Goal: Task Accomplishment & Management: Manage account settings

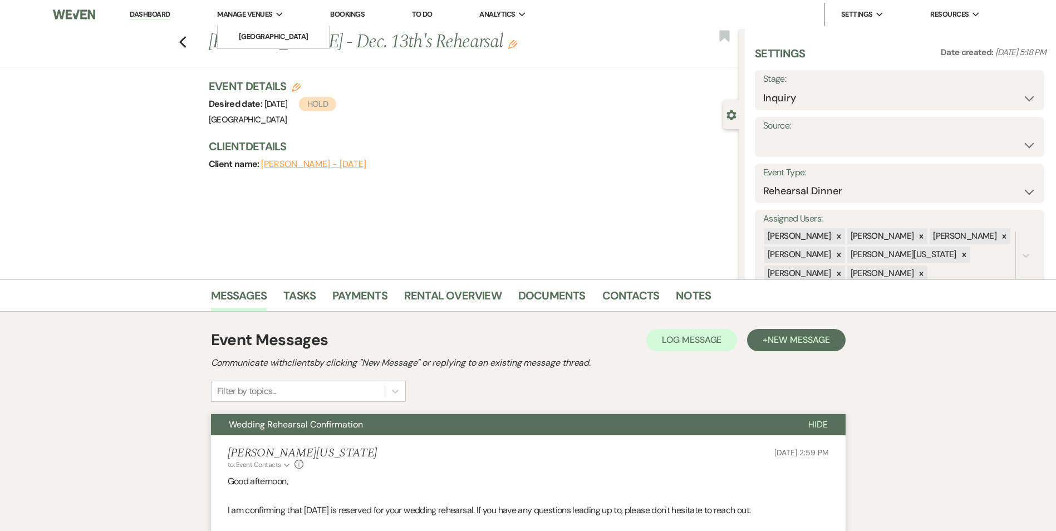
click at [247, 19] on span "Manage Venues" at bounding box center [244, 14] width 55 height 11
click at [250, 32] on li "[GEOGRAPHIC_DATA]" at bounding box center [273, 36] width 100 height 11
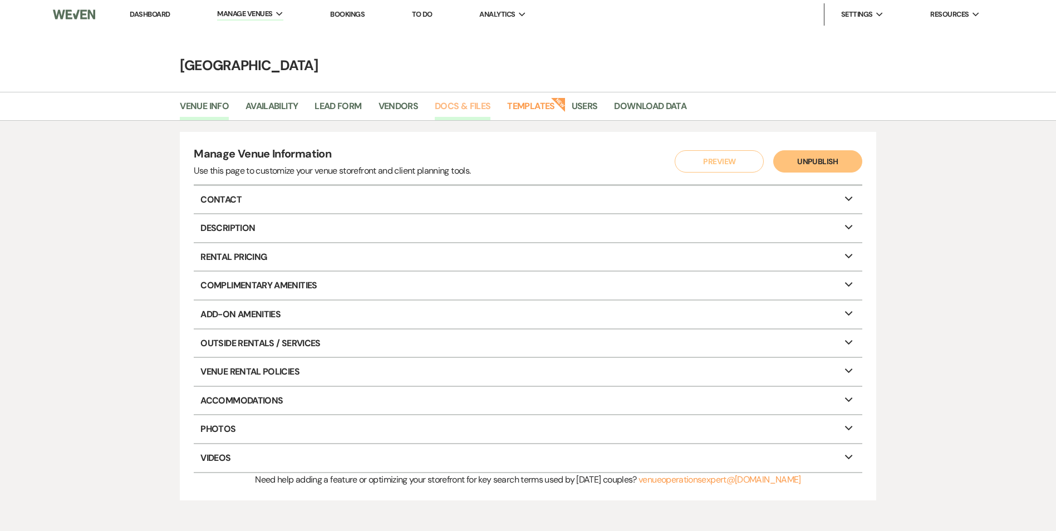
click at [449, 106] on link "Docs & Files" at bounding box center [463, 109] width 56 height 21
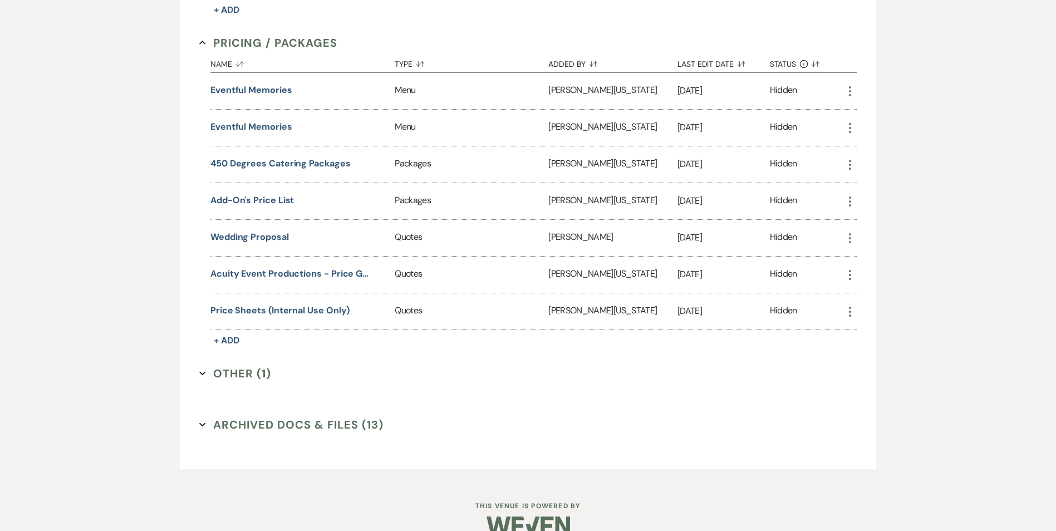
scroll to position [1225, 0]
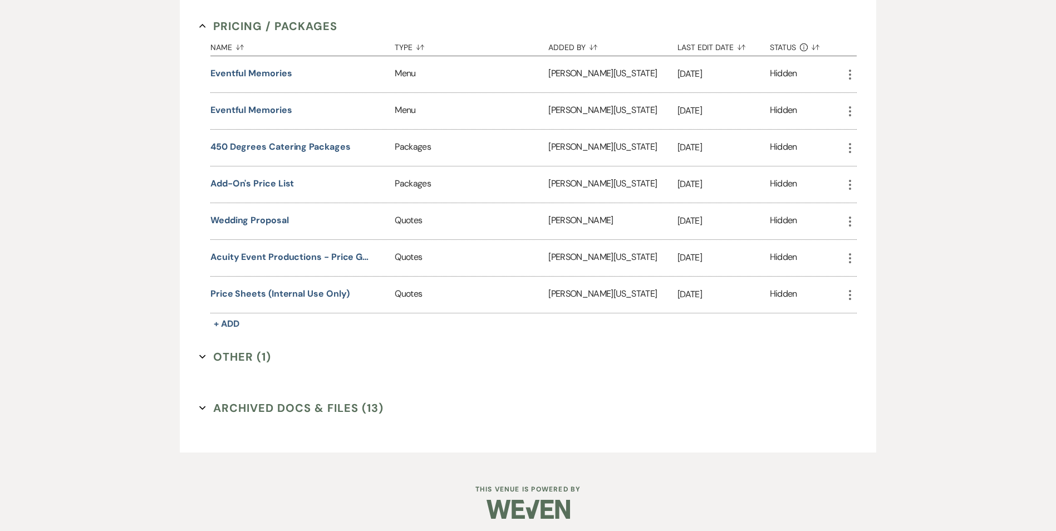
click at [246, 365] on button "Other (1) Expand" at bounding box center [235, 357] width 72 height 17
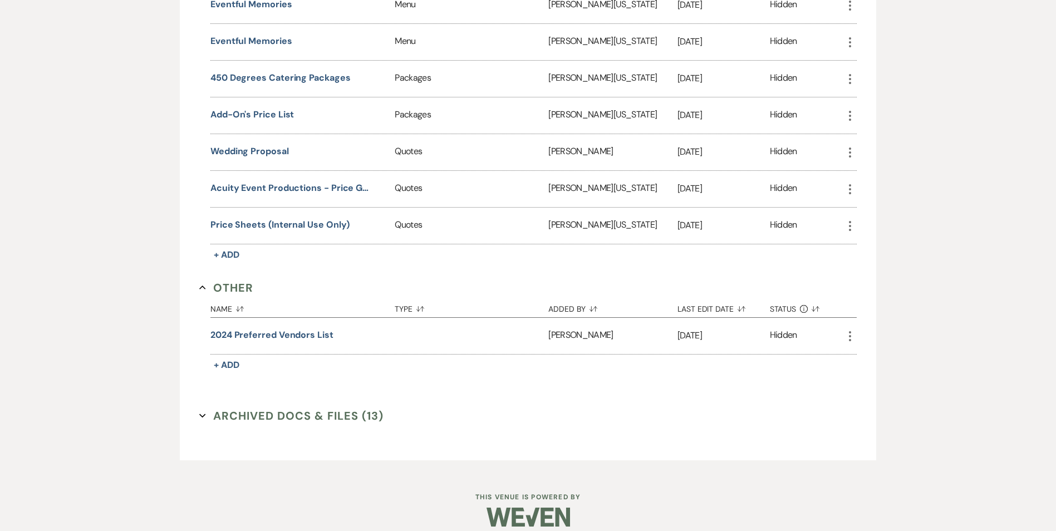
scroll to position [1306, 0]
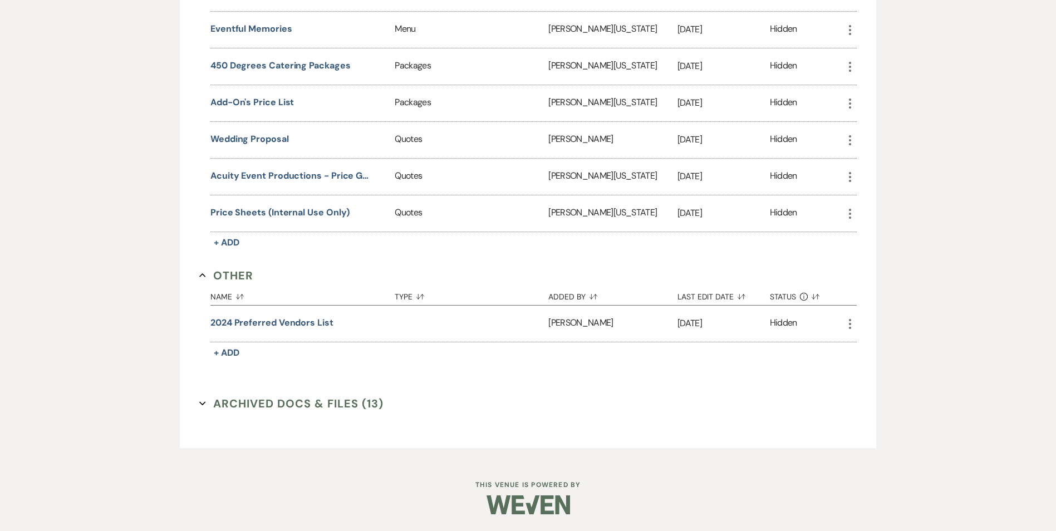
click at [256, 404] on button "Archived Docs & Files (13) Expand" at bounding box center [291, 403] width 184 height 17
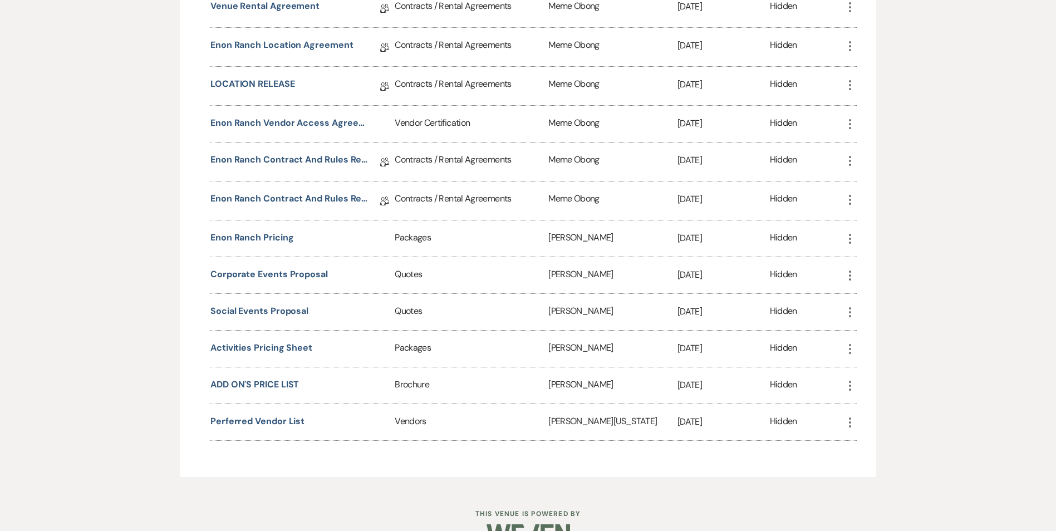
scroll to position [1808, 0]
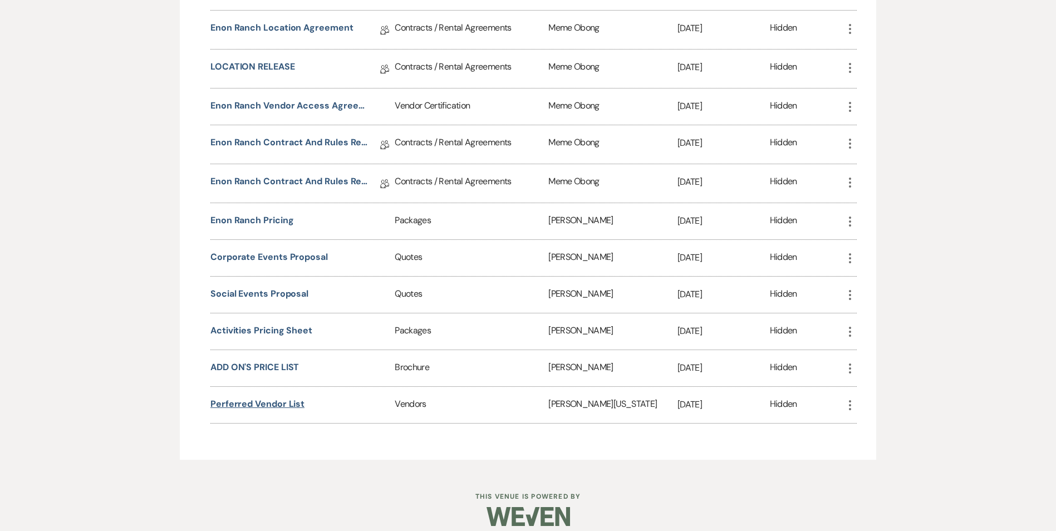
click at [252, 409] on button "Perferred Vendor List" at bounding box center [258, 404] width 94 height 13
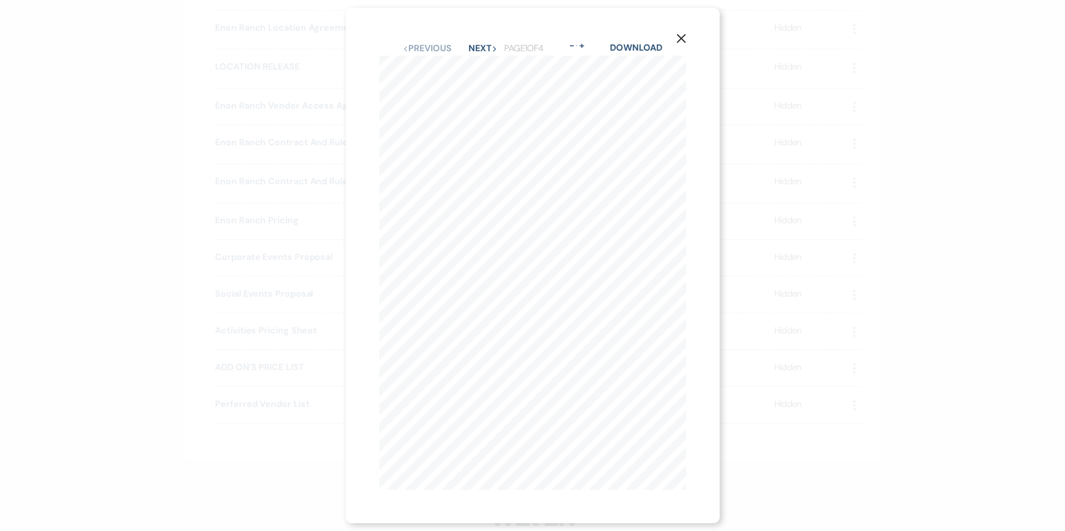
click at [685, 37] on use "button" at bounding box center [680, 38] width 9 height 9
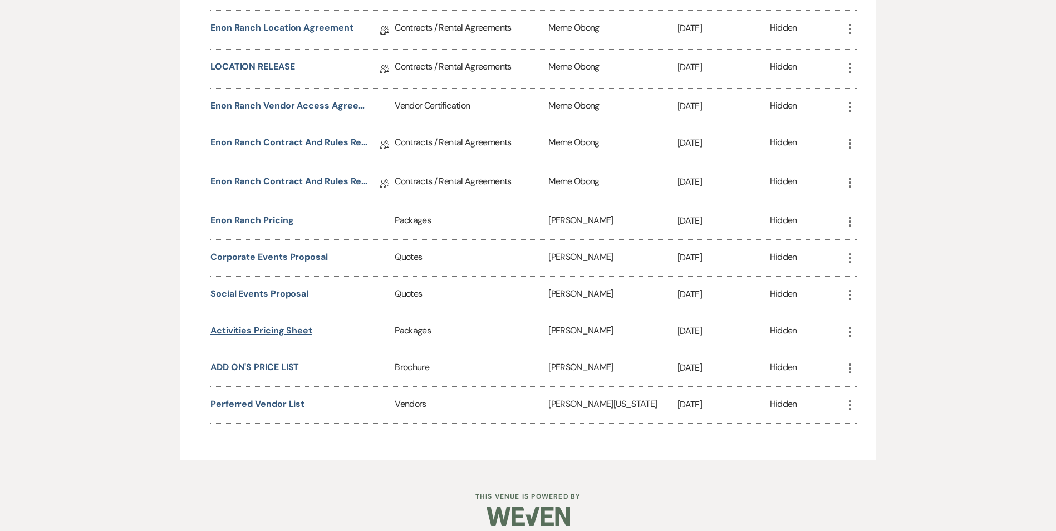
click at [289, 325] on button "Activities Pricing Sheet" at bounding box center [262, 330] width 102 height 13
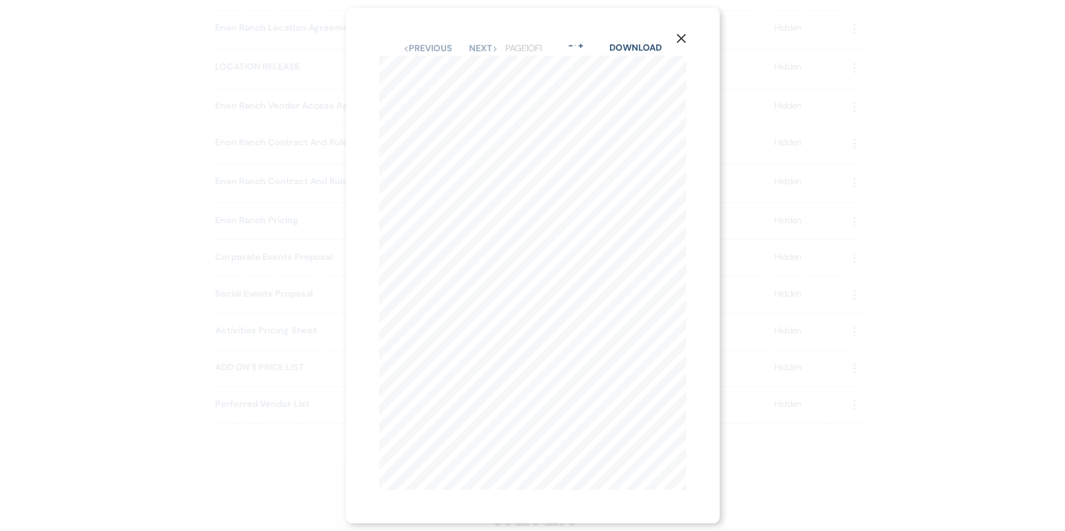
click at [686, 39] on icon "X" at bounding box center [681, 38] width 10 height 10
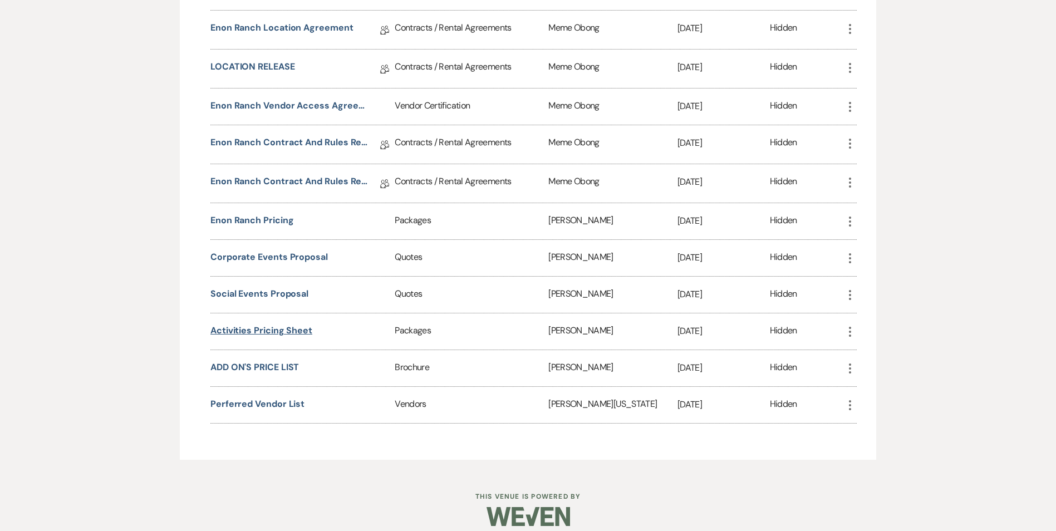
click at [297, 329] on button "Activities Pricing Sheet" at bounding box center [262, 330] width 102 height 13
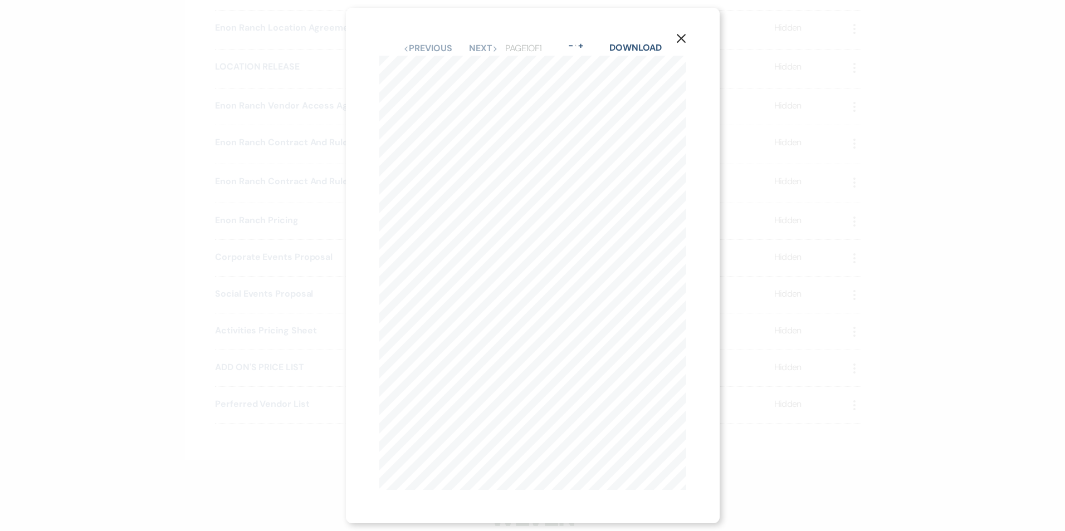
click at [684, 35] on use "button" at bounding box center [680, 38] width 9 height 9
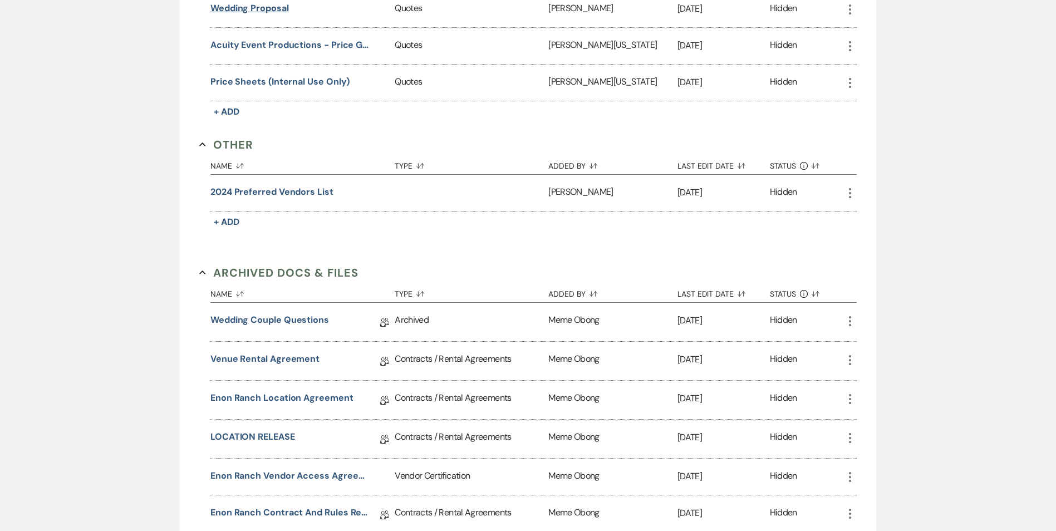
scroll to position [1418, 0]
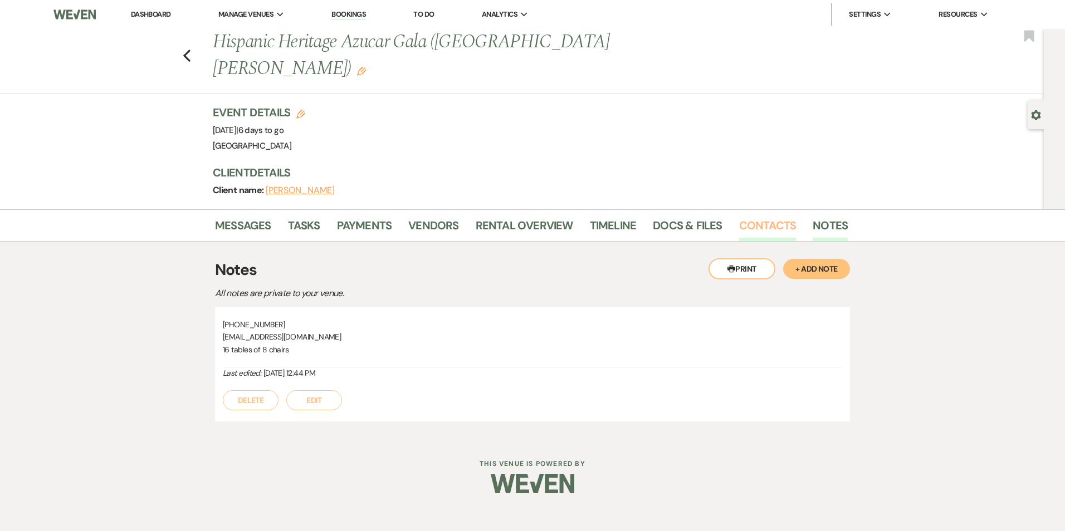
click at [750, 217] on link "Contacts" at bounding box center [767, 229] width 57 height 25
